Goal: Find specific page/section: Find specific page/section

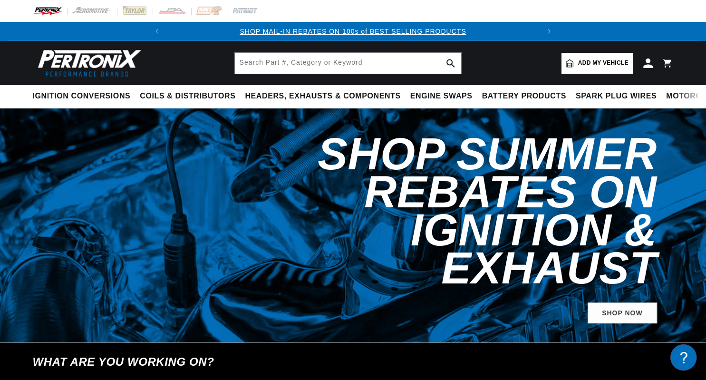
click at [597, 60] on span "Add my vehicle" at bounding box center [603, 62] width 50 height 9
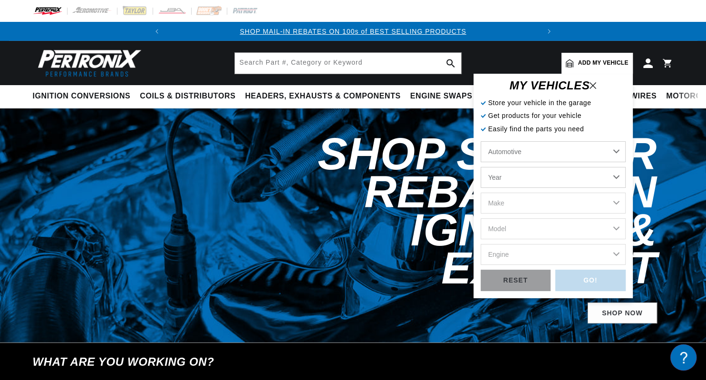
click at [481, 167] on select "Year 2022 2021 2020 2019 2018 2017 2016 2015 2014 2013 2012 2011 2010 2009 2008…" at bounding box center [553, 177] width 145 height 21
select select "1966"
click option "1966" at bounding box center [0, 0] width 0 height 0
select select "1966"
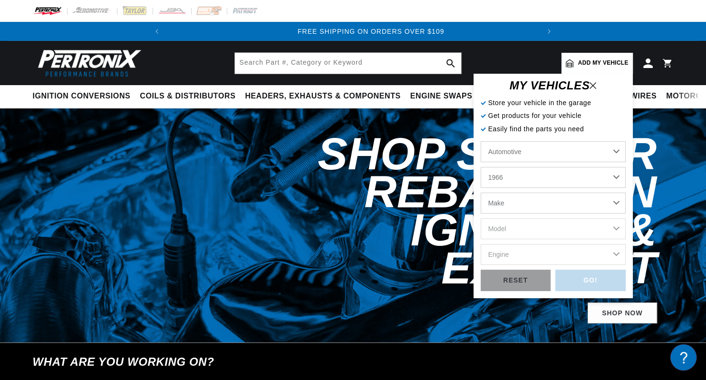
click at [481, 193] on select "Make Alfa Romeo American Motors Aston Martin Austin Austin Healey Avanti Bentle…" at bounding box center [553, 203] width 145 height 21
select select "Dodge"
click option "Dodge" at bounding box center [0, 0] width 0 height 0
select select "Dodge"
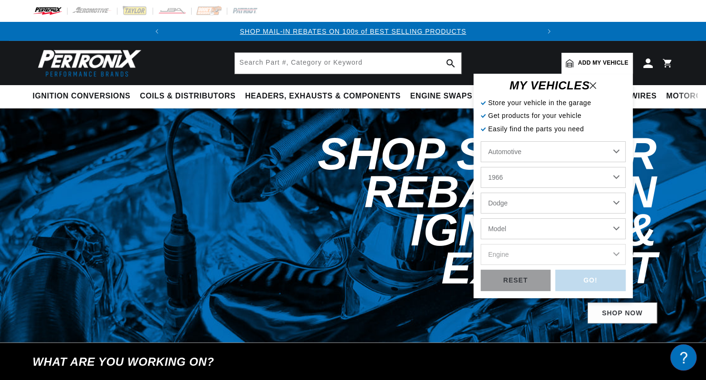
click at [481, 218] on select "Model A100 A100 Truck Charger Coronet D100 Series D200 Series D300 Series Dart …" at bounding box center [553, 228] width 145 height 21
select select "Coronet"
click option "Coronet" at bounding box center [0, 0] width 0 height 0
select select "Coronet"
click at [481, 244] on select "Engine 5.6L 6.6L 273cid / 4.5L 318cid / 5.2L 361cid / 5.9L 383cid / 6.3L 426cid…" at bounding box center [553, 254] width 145 height 21
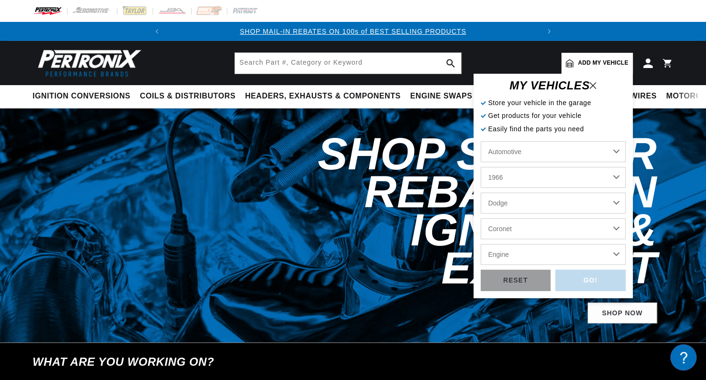
click at [531, 57] on header "BETTER SEARCH RESULTS Add your vehicle's year, make, and model to find parts be…" at bounding box center [353, 63] width 689 height 44
click at [596, 87] on icon at bounding box center [593, 85] width 7 height 7
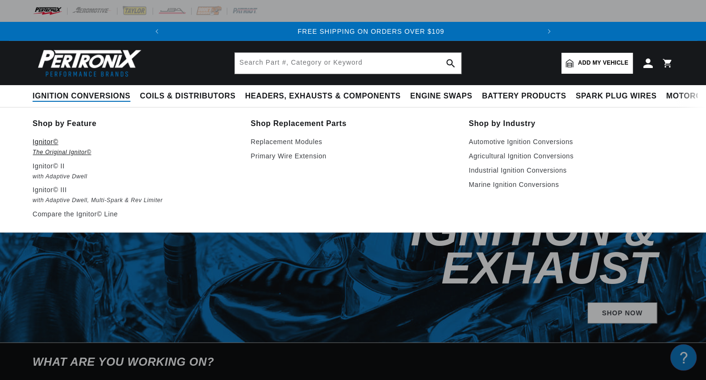
click at [43, 140] on p "Ignitor©" at bounding box center [135, 141] width 205 height 11
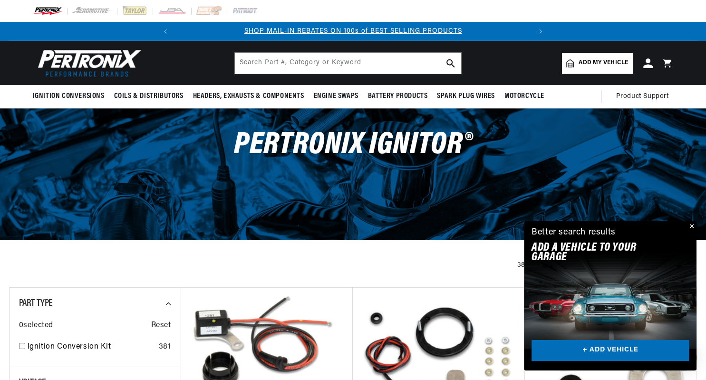
click at [693, 226] on button "Close" at bounding box center [690, 226] width 11 height 11
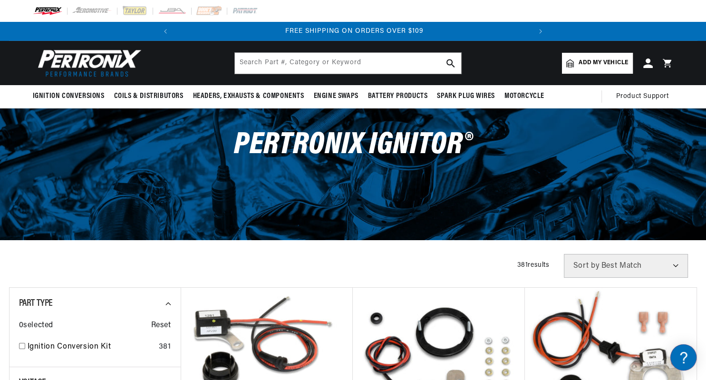
scroll to position [0, 355]
click at [597, 61] on span "Add my vehicle" at bounding box center [603, 62] width 49 height 9
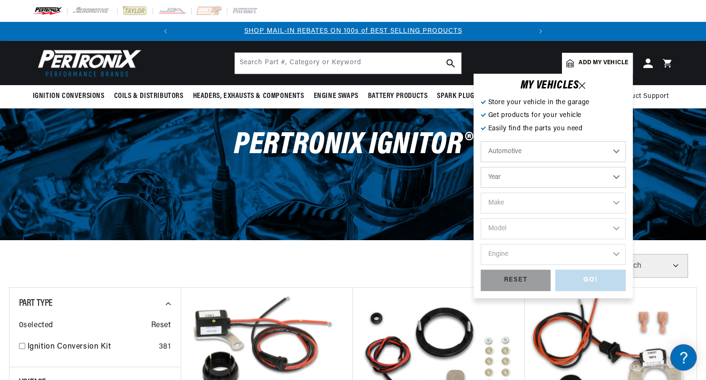
scroll to position [0, 0]
click at [481, 167] on select "Year 2022 2021 2020 2019 2018 2017 2016 2015 2014 2013 2012 2011 2010 2009 2008…" at bounding box center [553, 177] width 145 height 21
select select "1966"
click option "1966" at bounding box center [0, 0] width 0 height 0
select select "1966"
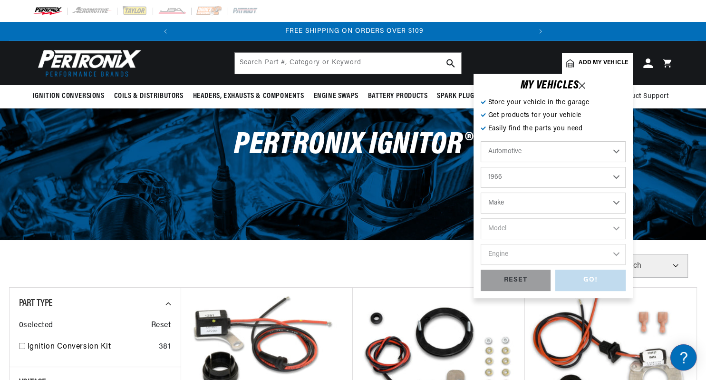
scroll to position [0, 355]
click at [481, 193] on select "Make Alfa Romeo American Motors Aston Martin Austin Austin Healey Avanti Bentle…" at bounding box center [553, 203] width 145 height 21
select select "Dodge"
click option "Dodge" at bounding box center [0, 0] width 0 height 0
select select "Dodge"
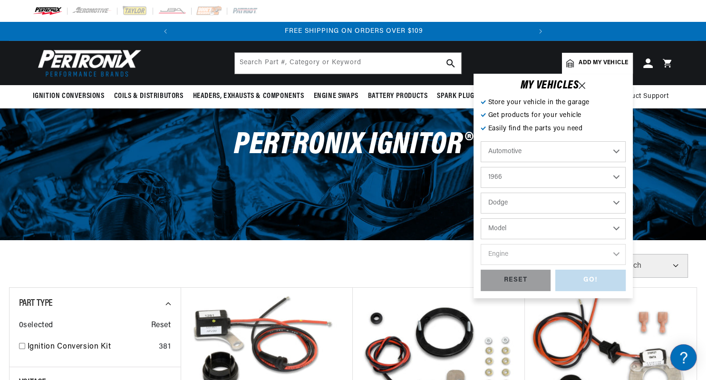
click at [481, 218] on select "Model A100 A100 Truck Charger Coronet D100 Series D200 Series D300 Series Dart …" at bounding box center [553, 228] width 145 height 21
select select "Dart"
click option "Dart" at bounding box center [0, 0] width 0 height 0
select select "Dart"
click at [481, 244] on select "Engine 3.2L 5.6L 170cid / 2.8L 225cid / 3.7L 273cid / 4.5L 318cid / 5.2L 361cid…" at bounding box center [553, 254] width 145 height 21
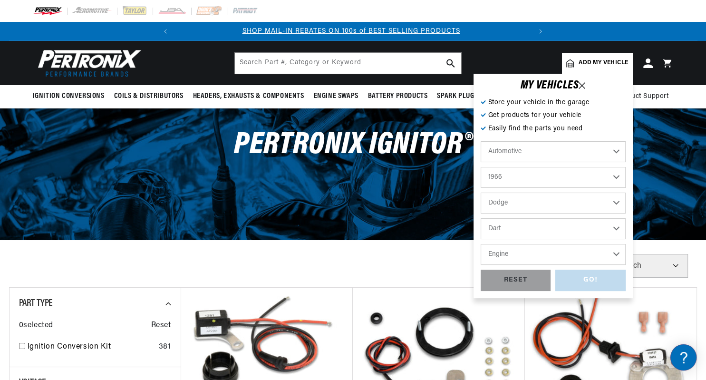
scroll to position [0, 0]
select select "225cid-3.7L"
click option "225cid / 3.7L" at bounding box center [0, 0] width 0 height 0
select select "225cid-3.7L"
click at [593, 279] on div "GO!" at bounding box center [590, 280] width 70 height 21
